Goal: Information Seeking & Learning: Understand process/instructions

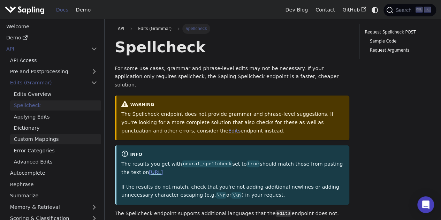
click at [39, 141] on link "Custom Mappings" at bounding box center [55, 139] width 91 height 10
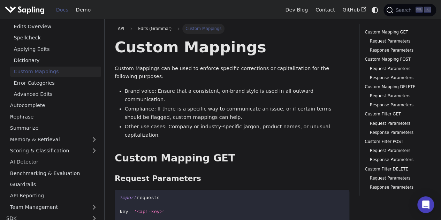
scroll to position [68, 0]
click at [36, 109] on link "Autocomplete" at bounding box center [53, 105] width 95 height 10
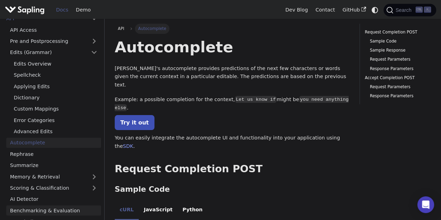
scroll to position [30, 0]
click at [36, 77] on link "Spellcheck" at bounding box center [55, 75] width 91 height 10
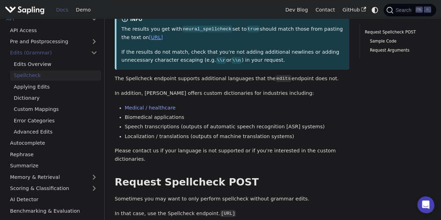
scroll to position [134, 0]
click at [38, 91] on link "Applying Edits" at bounding box center [55, 87] width 91 height 10
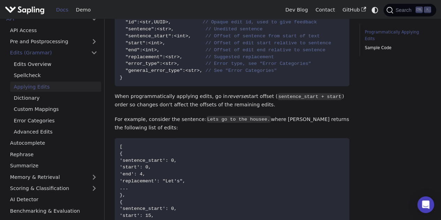
scroll to position [177, 0]
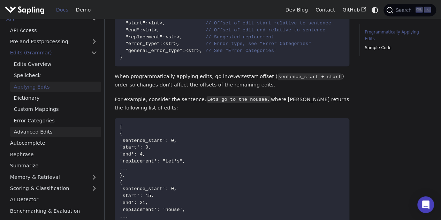
click at [37, 131] on link "Advanced Edits" at bounding box center [55, 132] width 91 height 10
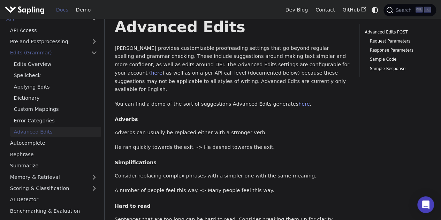
scroll to position [20, 0]
click at [97, 43] on link "Pre and Postprocessing" at bounding box center [53, 42] width 95 height 10
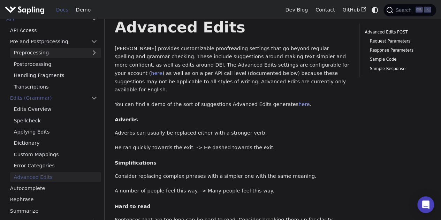
click at [40, 51] on link "Preprocessing" at bounding box center [55, 53] width 91 height 10
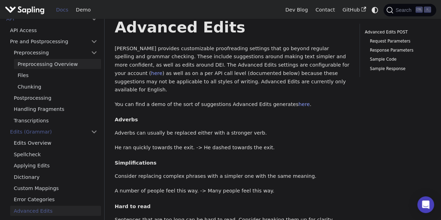
click at [42, 65] on link "Preprocessing Overview" at bounding box center [57, 64] width 87 height 10
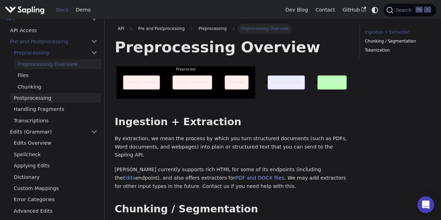
click at [29, 102] on link "Postprocessing" at bounding box center [55, 98] width 91 height 10
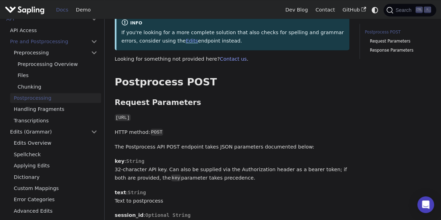
scroll to position [159, 0]
click at [33, 41] on link "Pre and Postprocessing" at bounding box center [53, 42] width 95 height 10
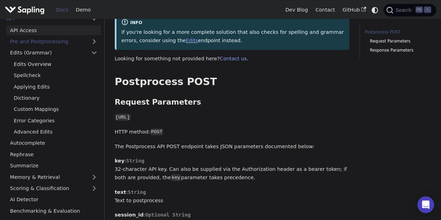
click at [32, 33] on link "API Access" at bounding box center [53, 30] width 95 height 10
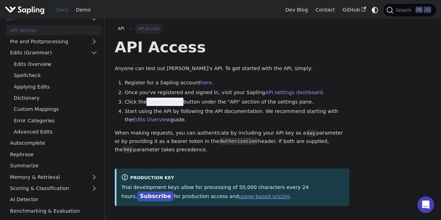
click at [172, 105] on span "Generate Key" at bounding box center [164, 102] width 37 height 8
click at [164, 99] on span "Generate Key" at bounding box center [164, 102] width 37 height 8
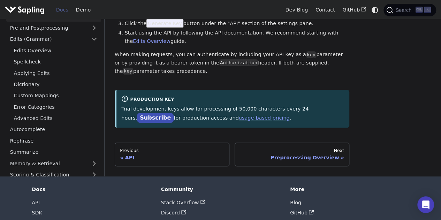
click at [22, 13] on img "Main" at bounding box center [25, 10] width 40 height 10
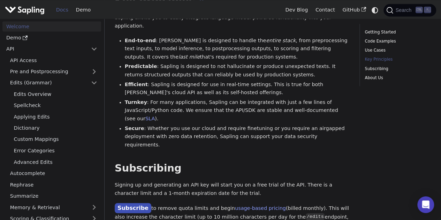
scroll to position [499, 0]
